Goal: Use online tool/utility: Utilize a website feature to perform a specific function

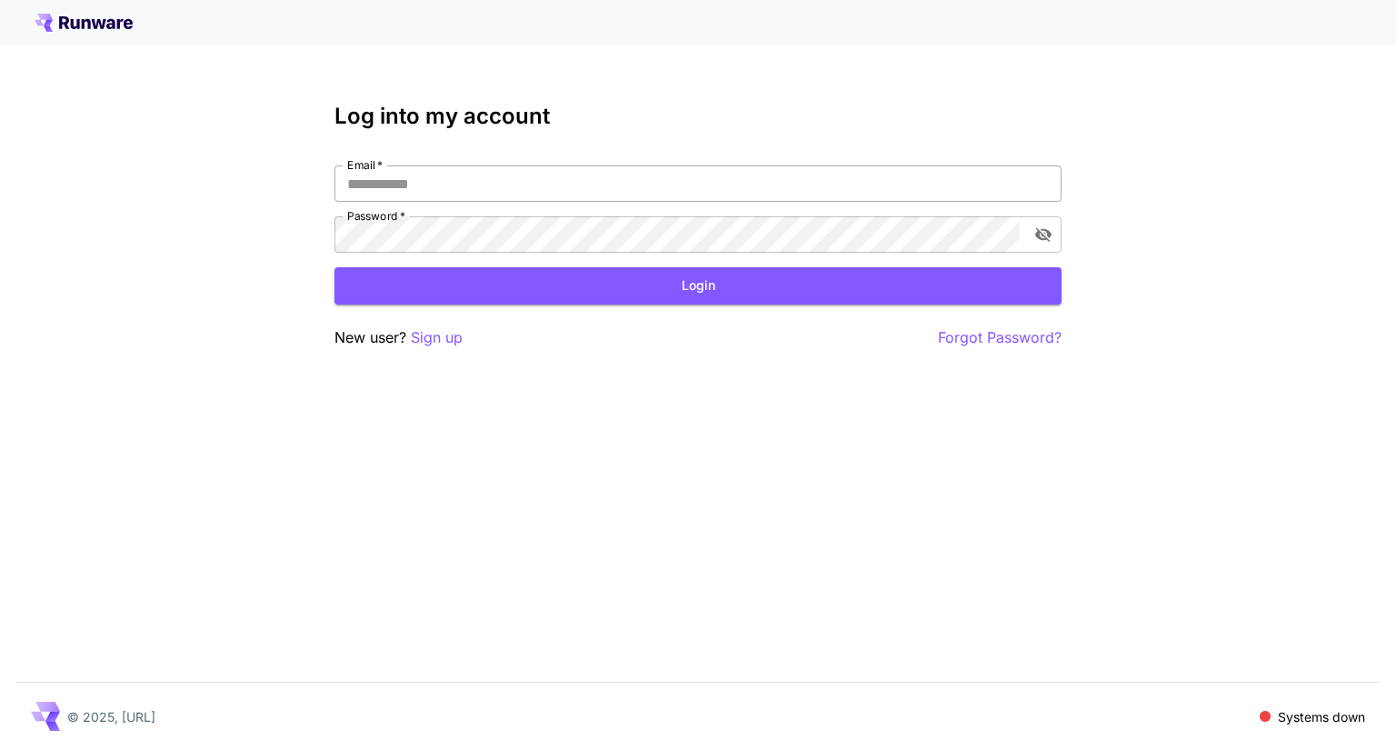
click at [491, 178] on input "Email   *" at bounding box center [697, 183] width 727 height 36
type input "**********"
click at [716, 276] on button "Login" at bounding box center [697, 285] width 727 height 37
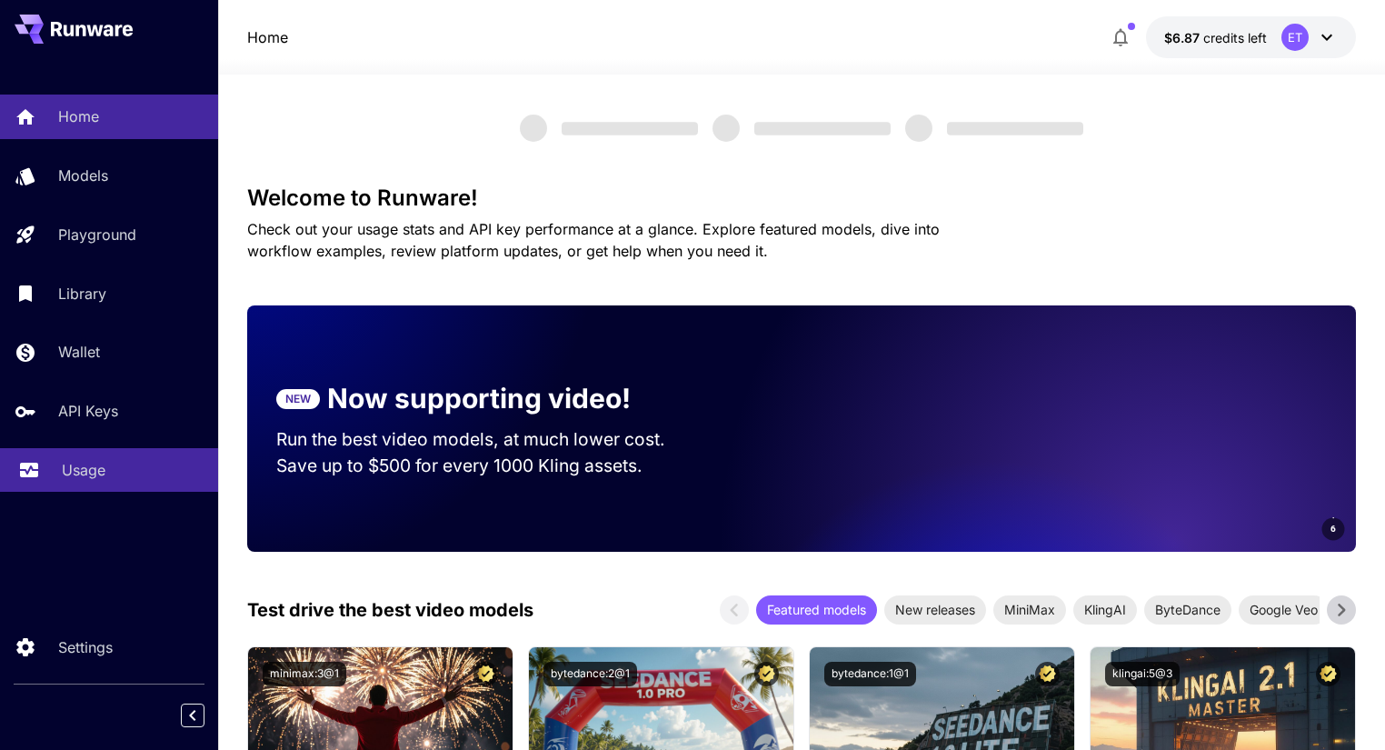
click at [87, 469] on p "Usage" at bounding box center [84, 470] width 44 height 22
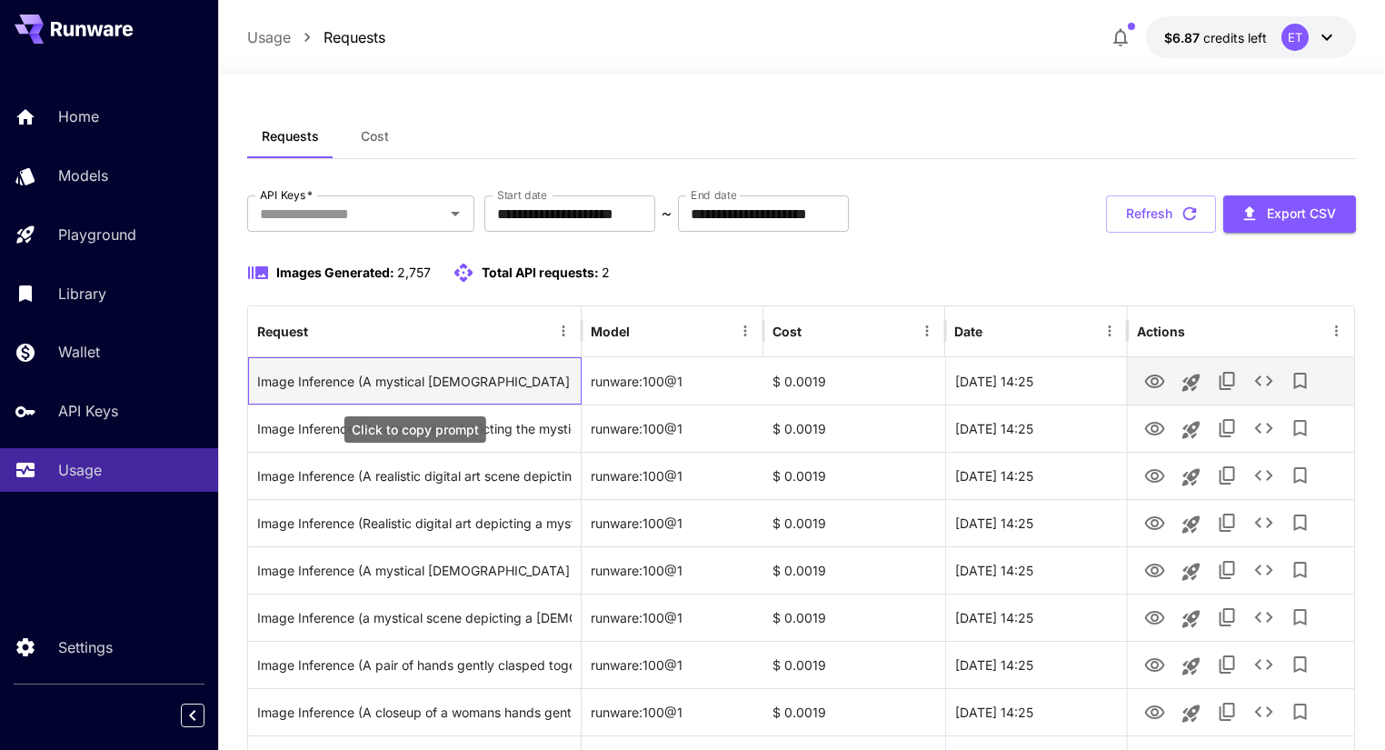
click at [384, 376] on div "Image Inference (A mystical [DEMOGRAPHIC_DATA] guide stands with her hands open…" at bounding box center [414, 381] width 314 height 46
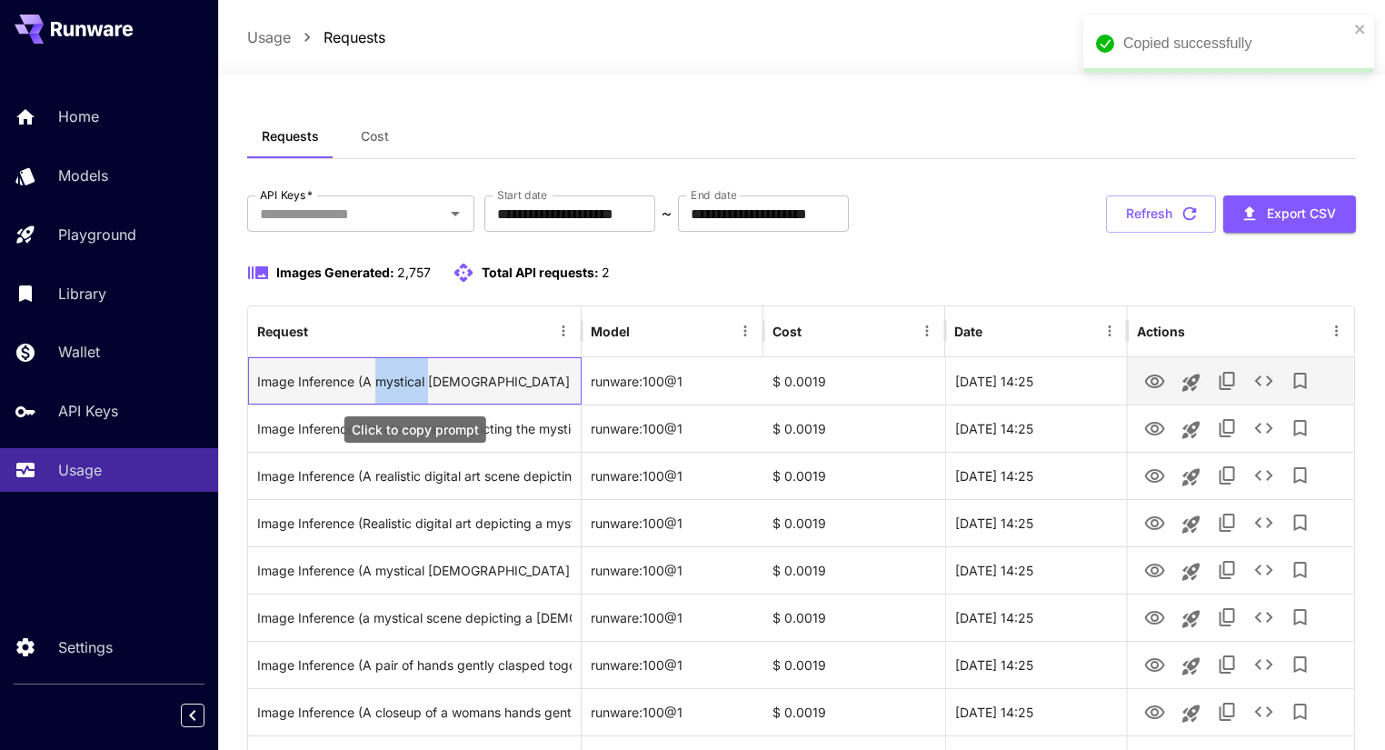
click at [384, 376] on div "Image Inference (A mystical [DEMOGRAPHIC_DATA] guide stands with her hands open…" at bounding box center [414, 381] width 314 height 46
click at [1152, 374] on icon "View Image" at bounding box center [1155, 381] width 20 height 14
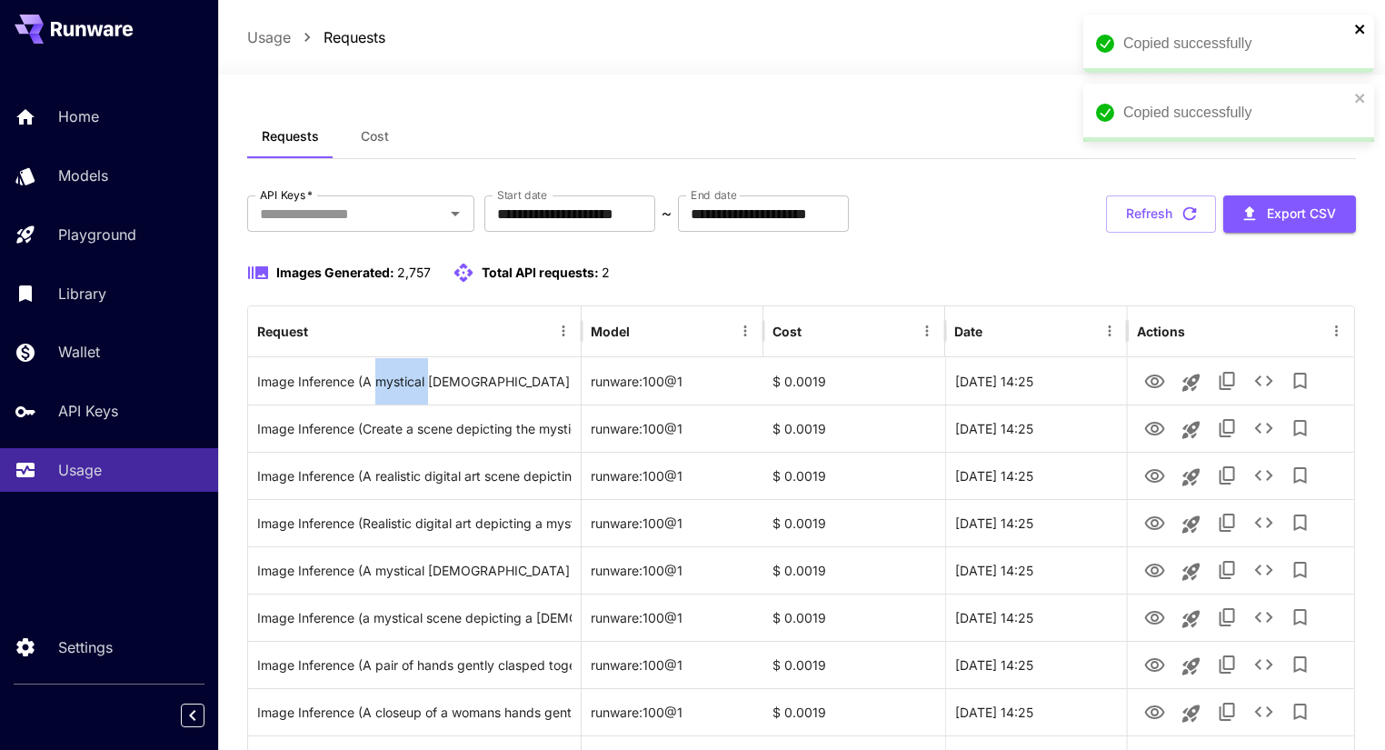
click at [1363, 30] on icon "close" at bounding box center [1360, 29] width 13 height 15
click at [1361, 29] on icon "close" at bounding box center [1360, 29] width 13 height 15
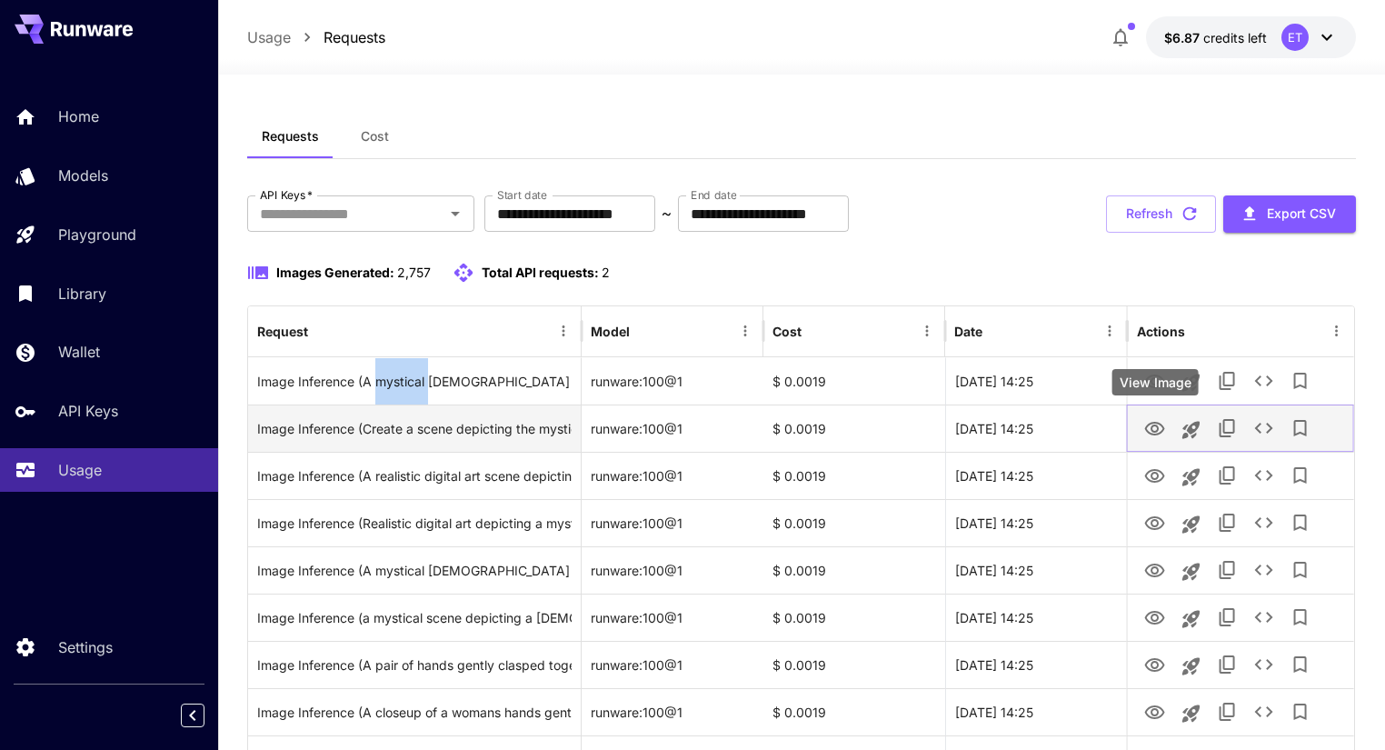
click at [1152, 427] on icon "View Image" at bounding box center [1155, 429] width 20 height 14
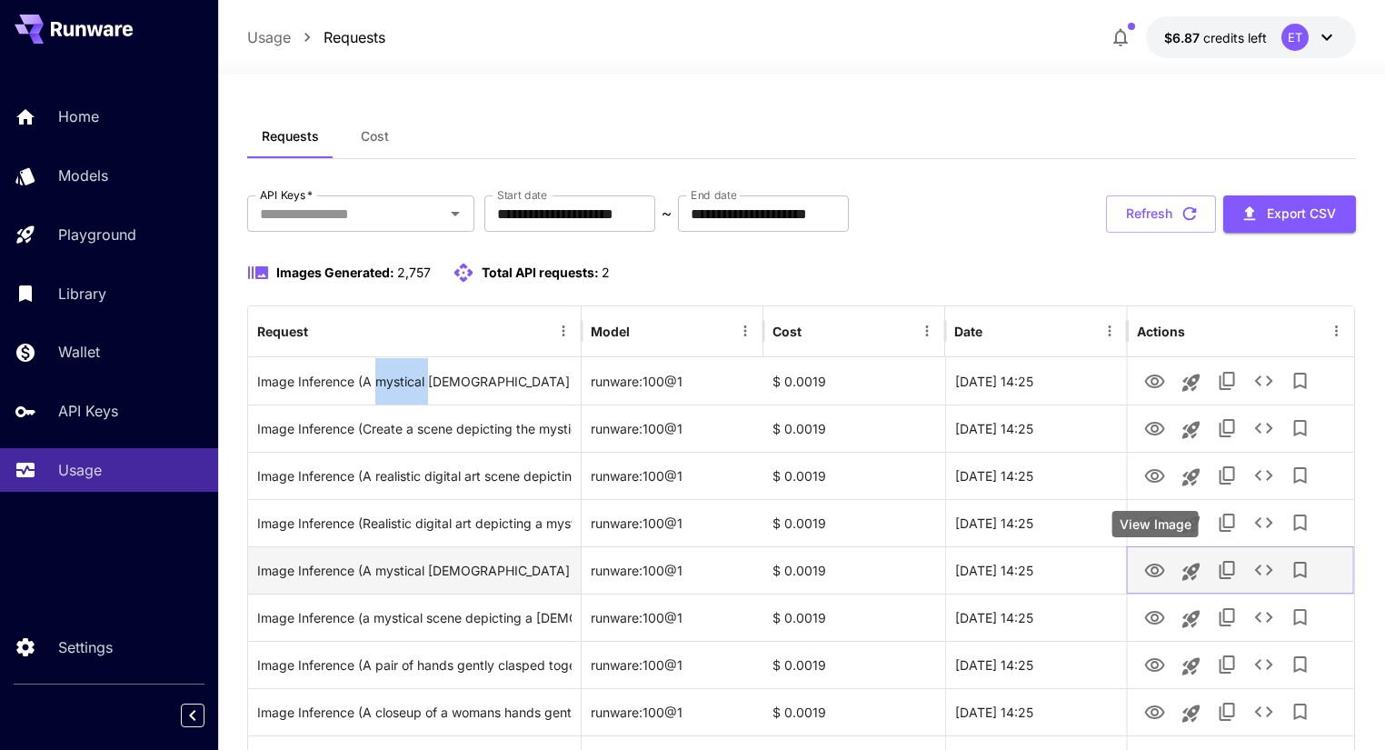
click at [1160, 565] on icon "View Image" at bounding box center [1155, 570] width 20 height 14
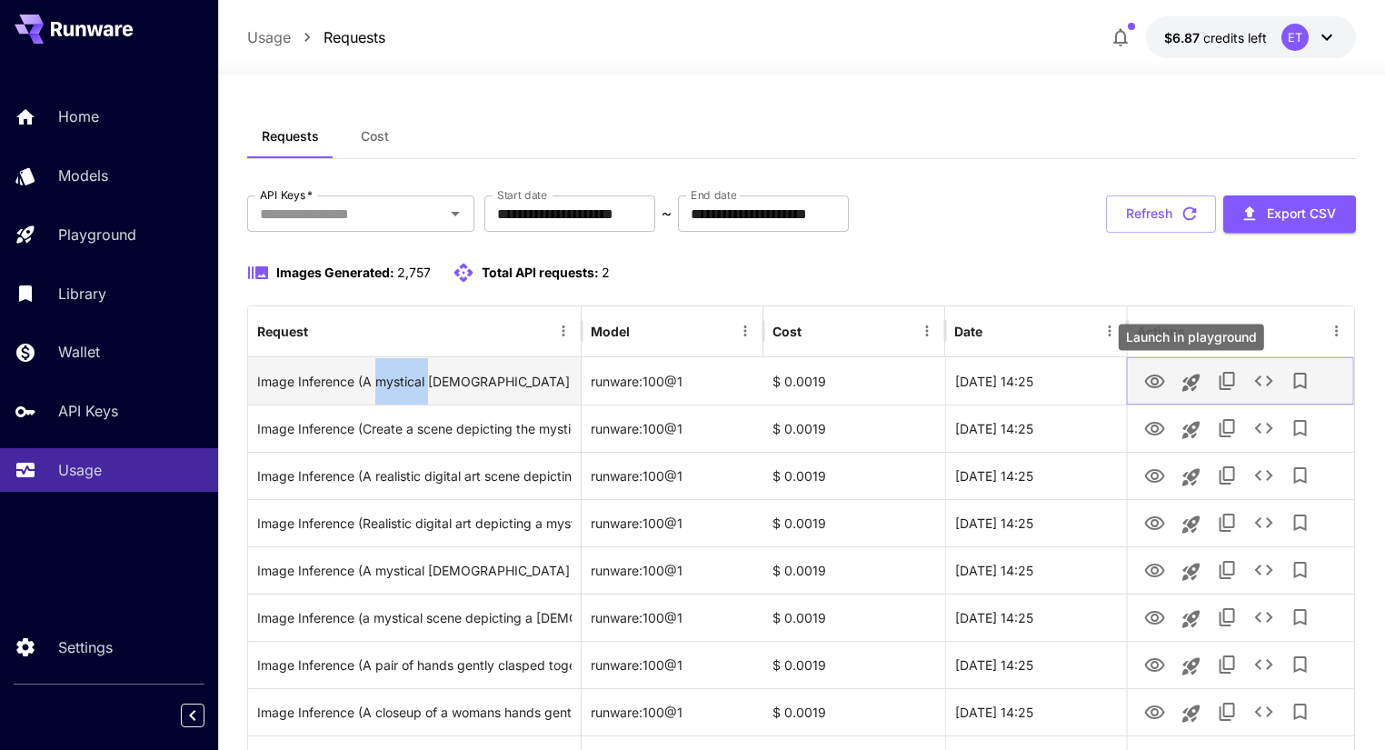
click at [1192, 373] on icon "Launch in playground" at bounding box center [1192, 383] width 22 height 22
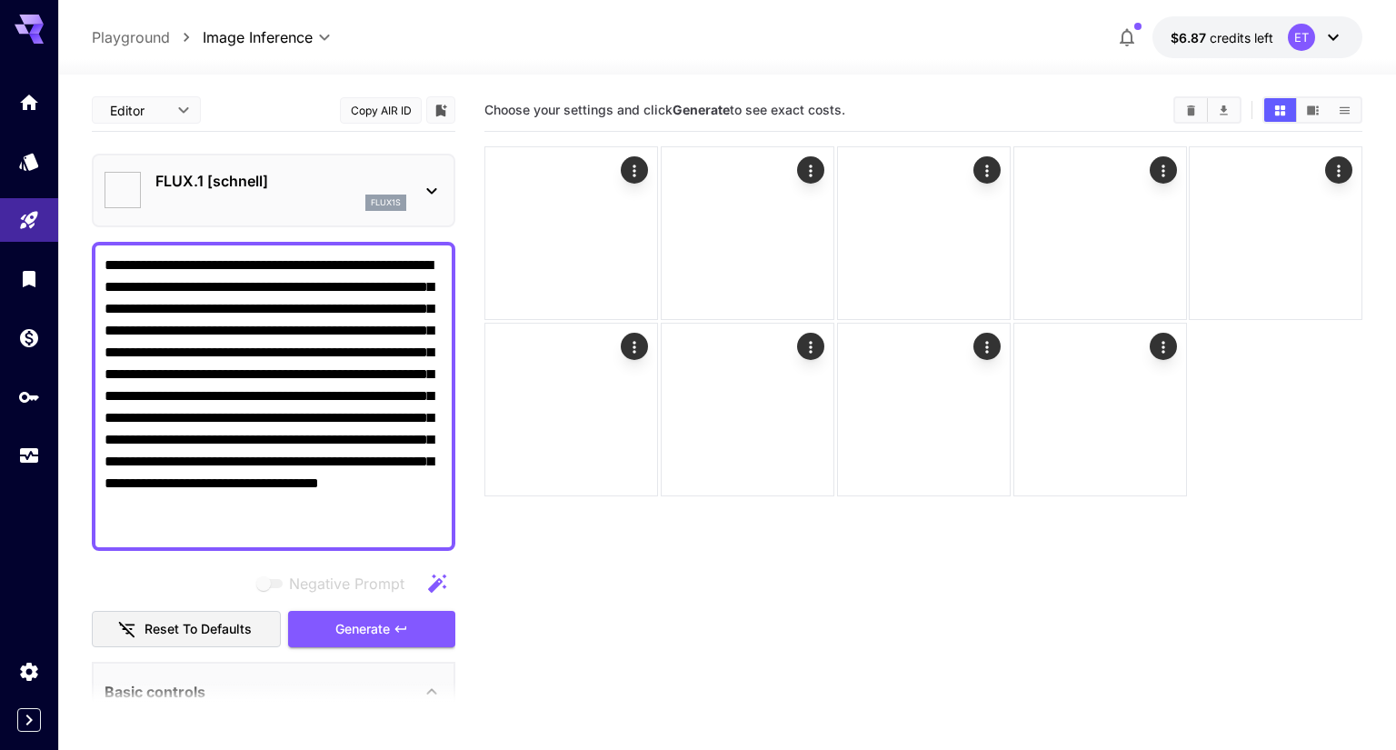
type input "**********"
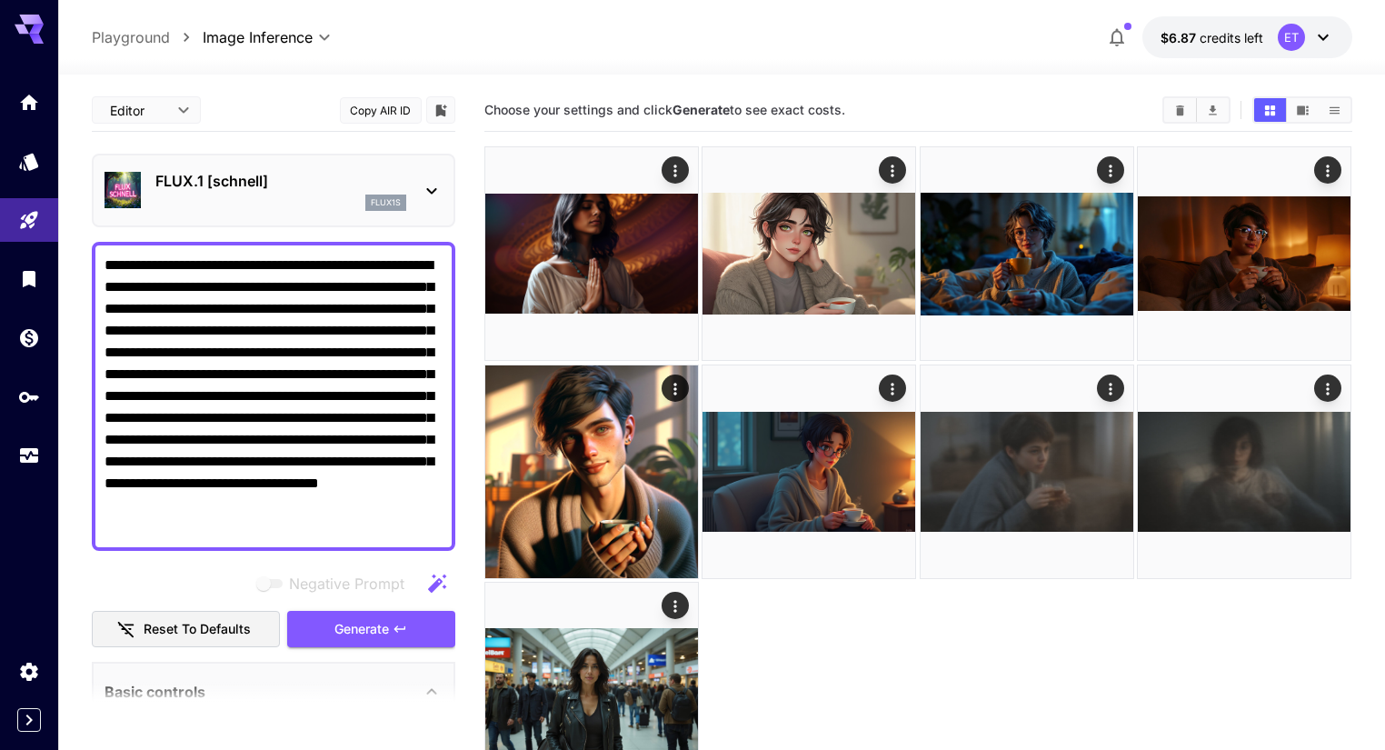
click at [188, 270] on textarea "**********" at bounding box center [274, 396] width 338 height 284
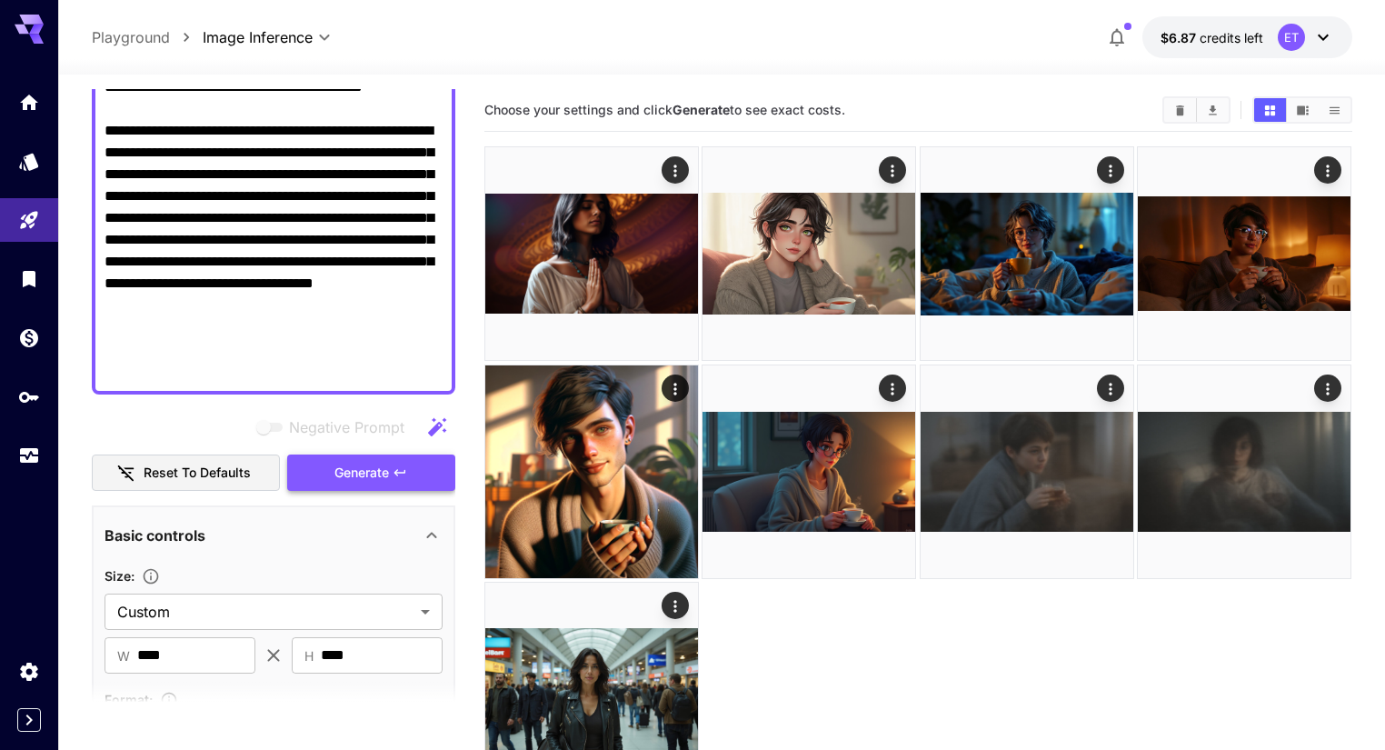
scroll to position [364, 0]
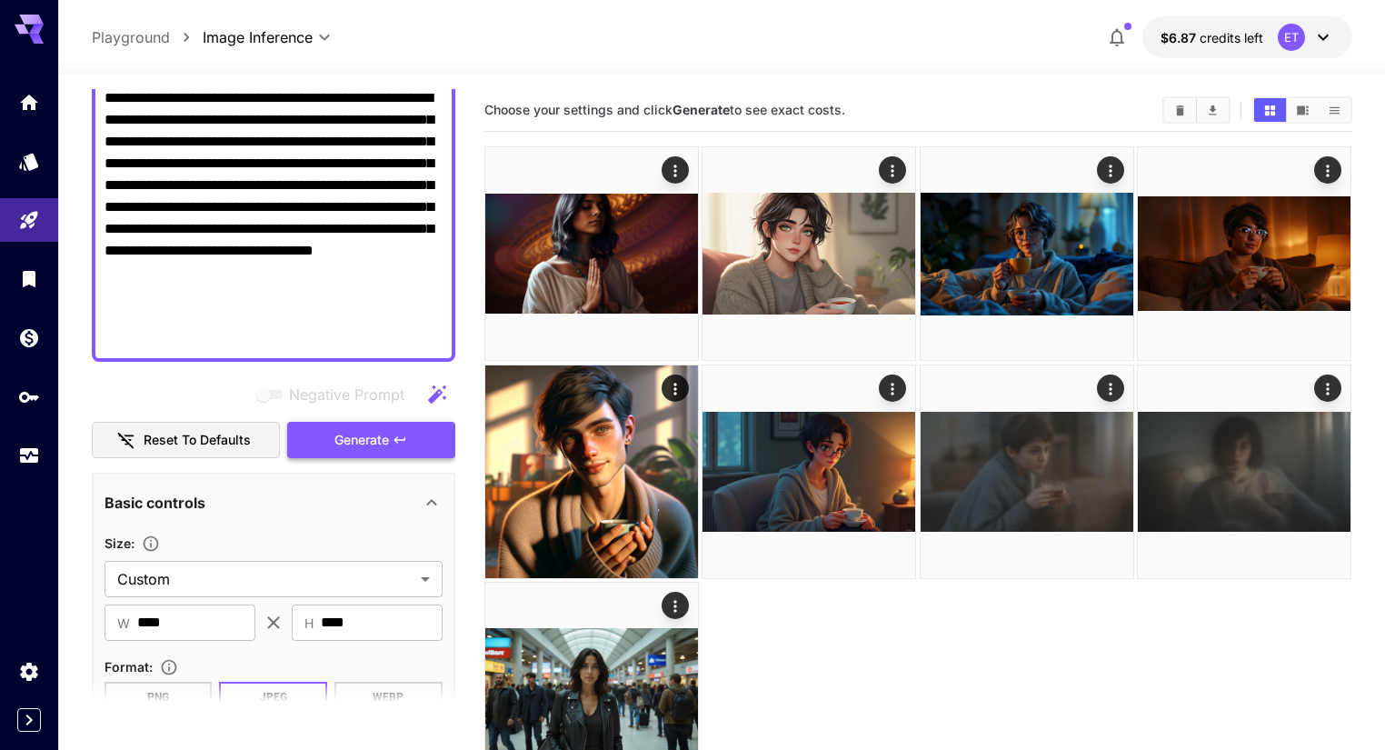
type textarea "**********"
click at [374, 430] on span "Generate" at bounding box center [361, 440] width 55 height 23
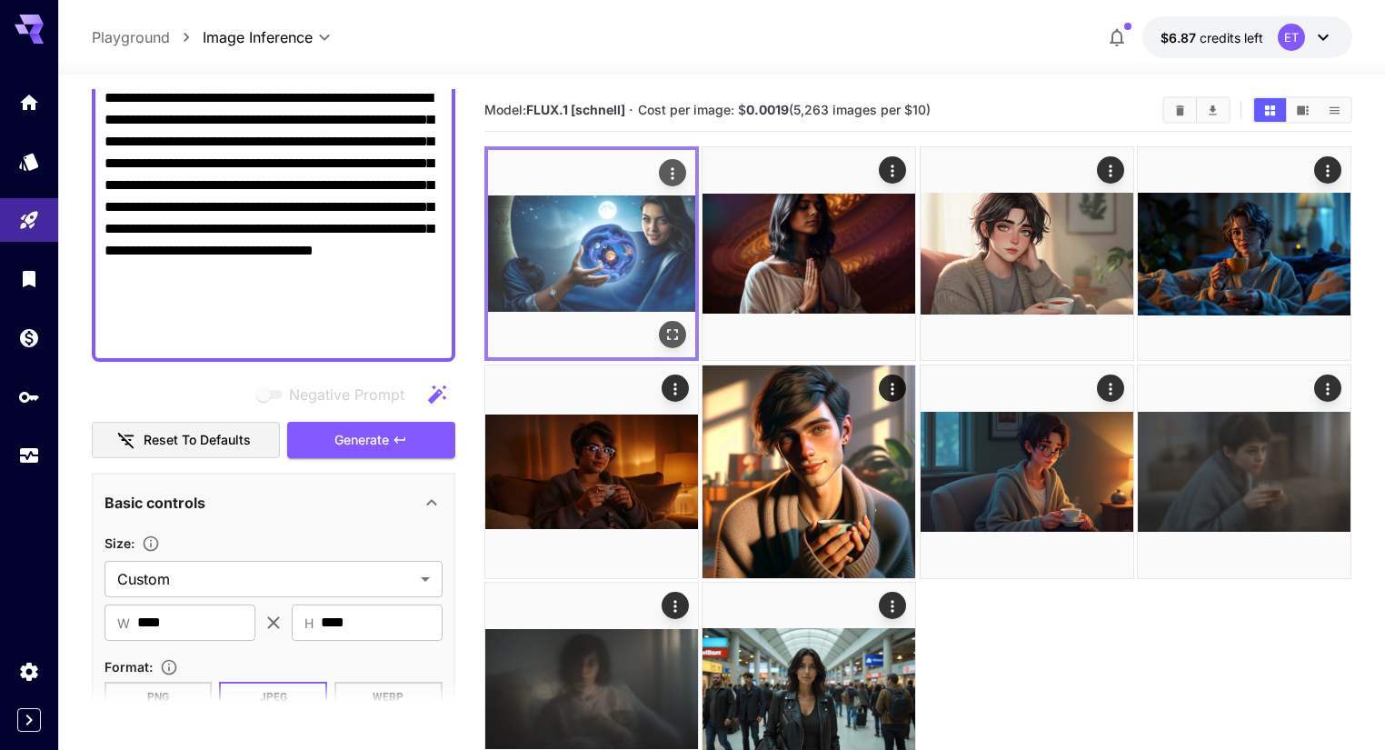
click at [556, 227] on img at bounding box center [591, 253] width 207 height 207
click at [663, 325] on icon "Open in fullscreen" at bounding box center [672, 334] width 18 height 18
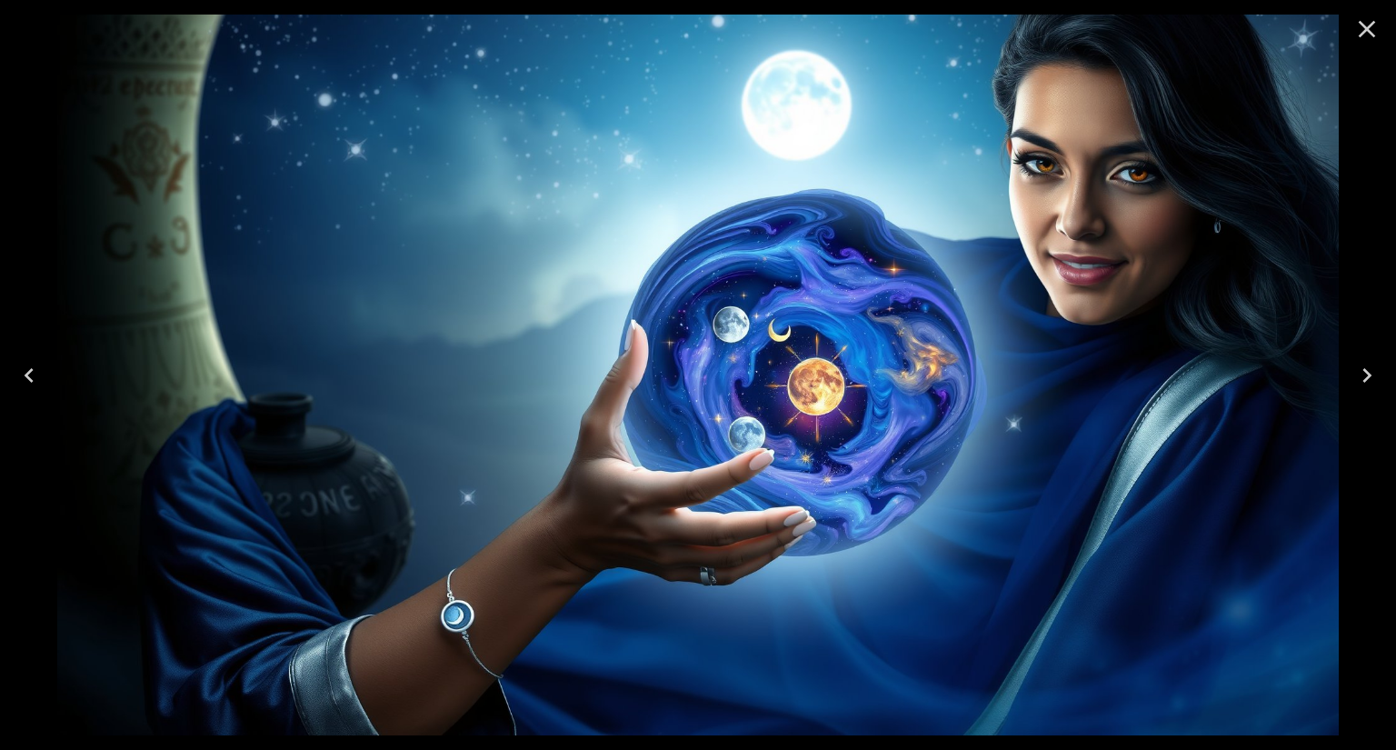
click at [1373, 29] on icon "Close" at bounding box center [1366, 29] width 29 height 29
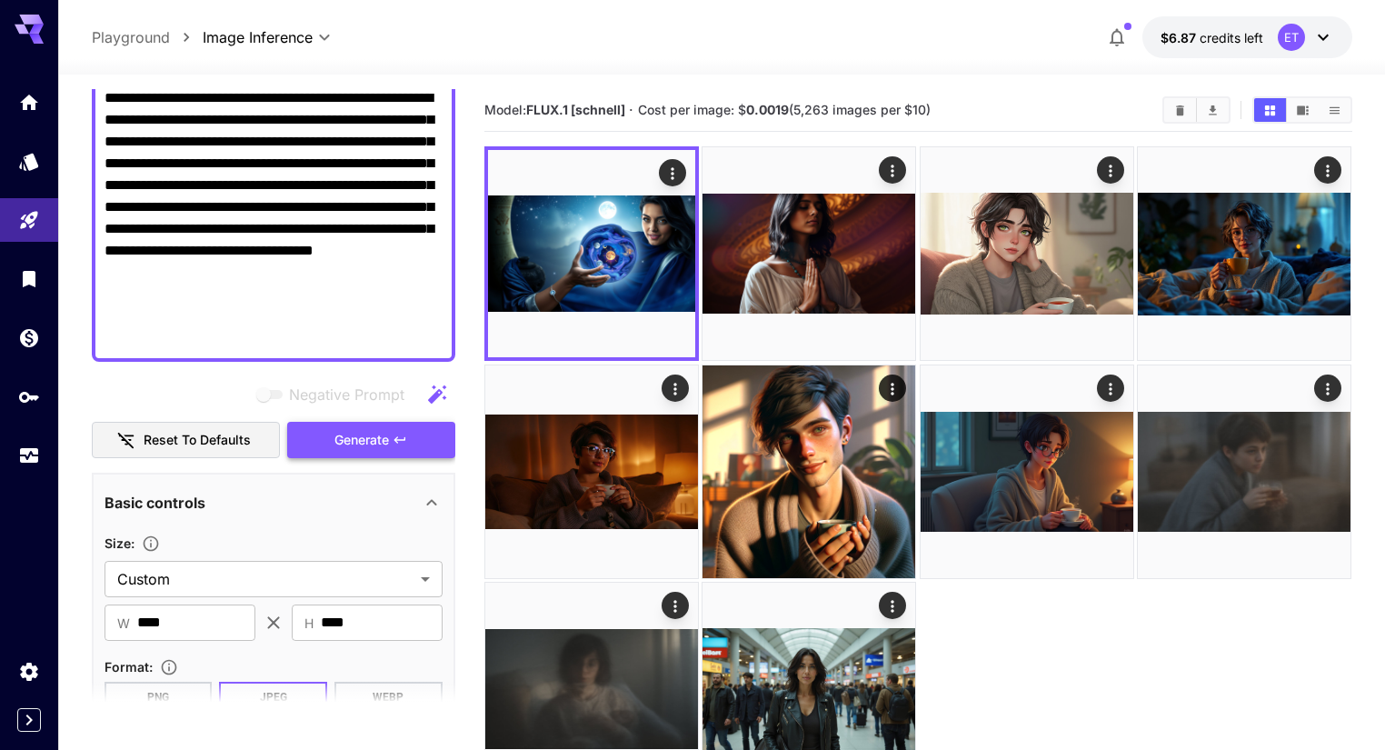
click at [374, 429] on span "Generate" at bounding box center [361, 440] width 55 height 23
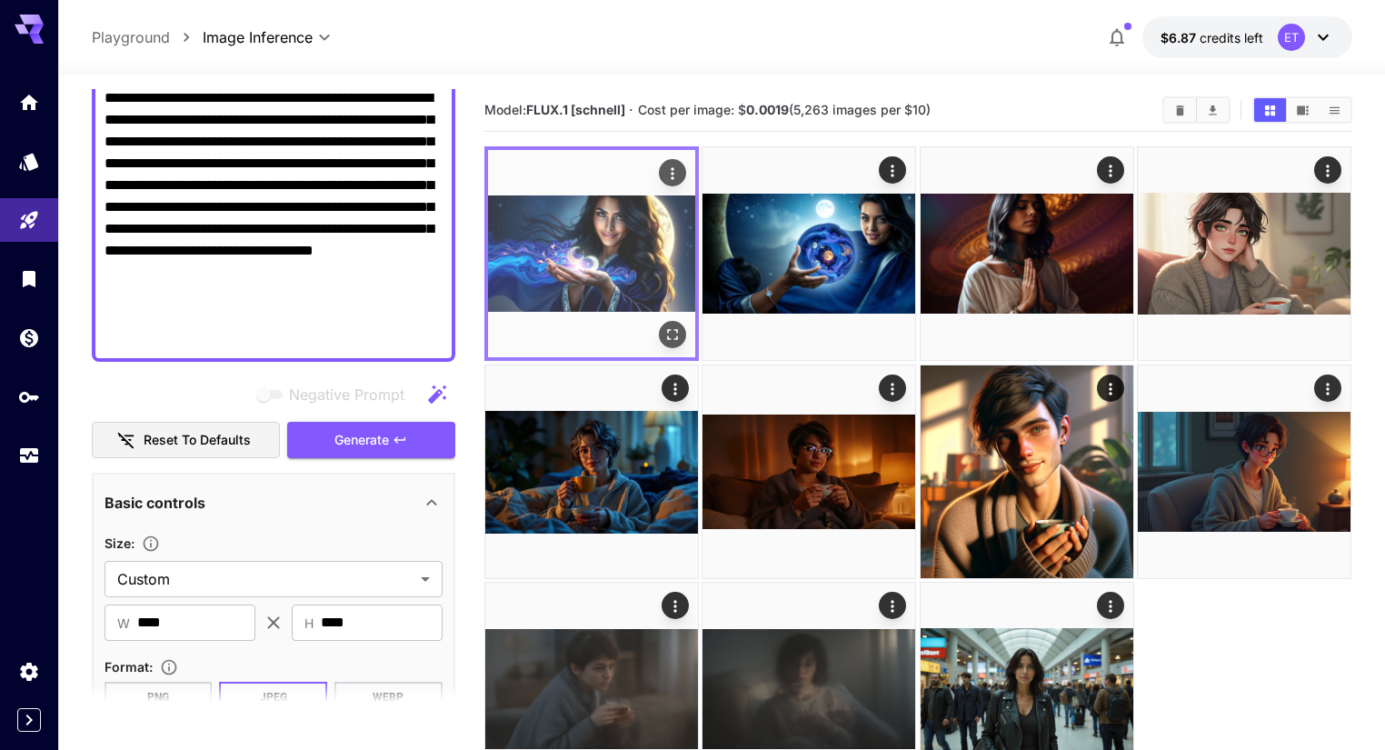
click at [576, 230] on img at bounding box center [591, 253] width 207 height 207
click at [659, 321] on button "Open in fullscreen" at bounding box center [672, 334] width 27 height 27
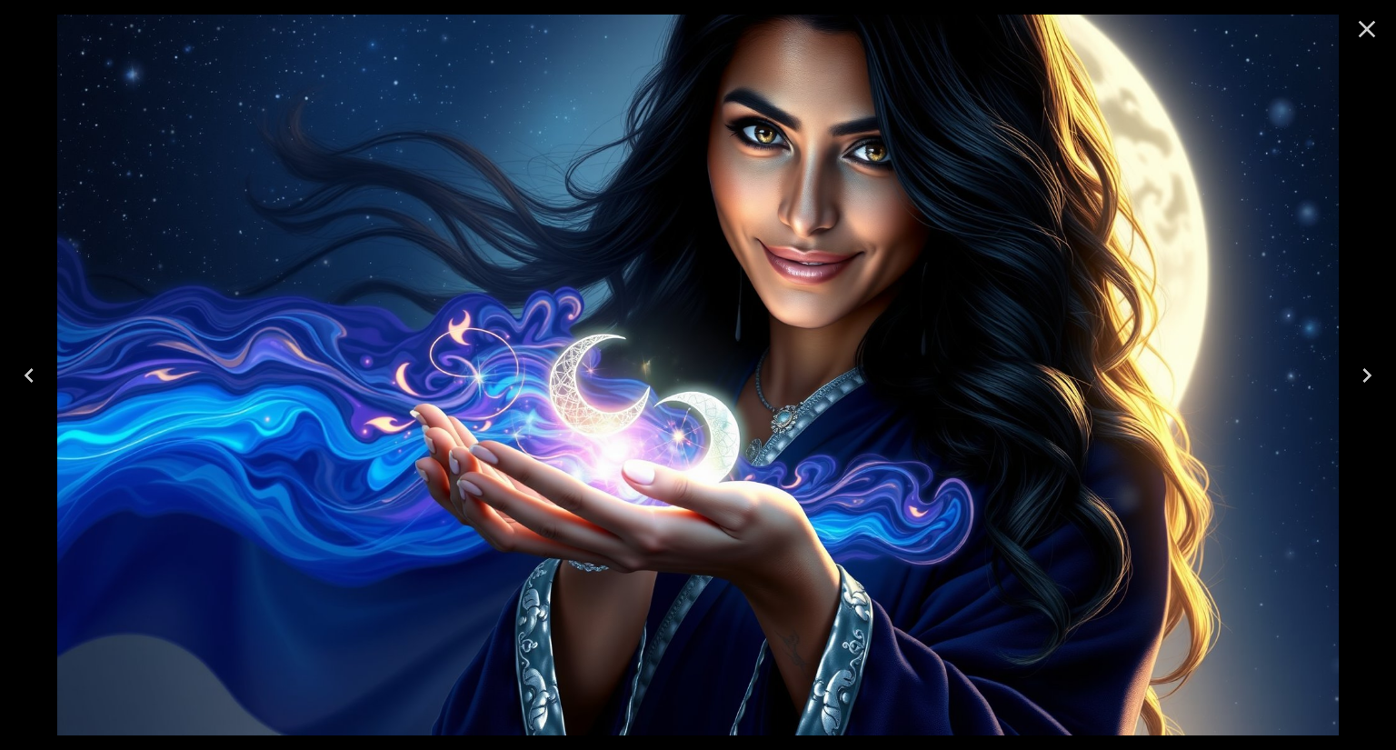
click at [1370, 28] on icon "Close" at bounding box center [1366, 29] width 29 height 29
